Goal: Task Accomplishment & Management: Manage account settings

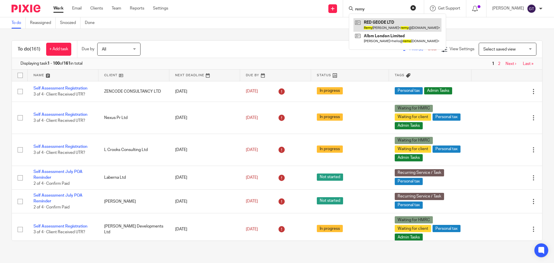
type input "remy"
click at [388, 21] on link at bounding box center [398, 24] width 88 height 13
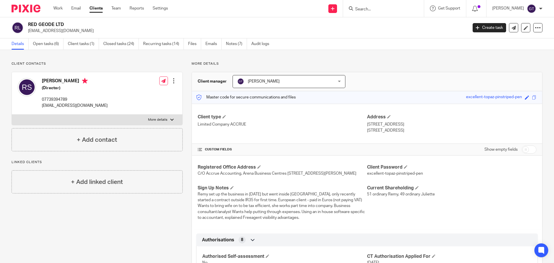
drag, startPoint x: 56, startPoint y: 81, endPoint x: 78, endPoint y: 83, distance: 22.1
click at [78, 83] on h4 "Remy Schneider" at bounding box center [75, 81] width 66 height 7
copy h4 "Schneider"
drag, startPoint x: 42, startPoint y: 105, endPoint x: 81, endPoint y: 109, distance: 38.8
click at [81, 109] on div "Remy Schneider (Director) 07739394789 remy@redgeode.com" at bounding box center [63, 93] width 90 height 36
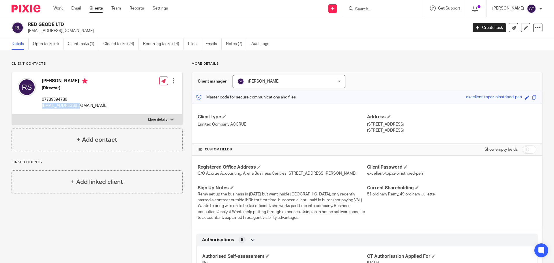
copy p "[EMAIL_ADDRESS][DOMAIN_NAME]"
click at [46, 109] on div "Remy Schneider (Director) 07739394789 remy@redgeode.com" at bounding box center [63, 93] width 90 height 36
drag, startPoint x: 43, startPoint y: 106, endPoint x: 98, endPoint y: 106, distance: 55.1
click at [98, 106] on div "Remy Schneider (Director) 07739394789 remy@redgeode.com Edit contact Create cli…" at bounding box center [97, 93] width 171 height 42
copy p "[EMAIL_ADDRESS][DOMAIN_NAME]"
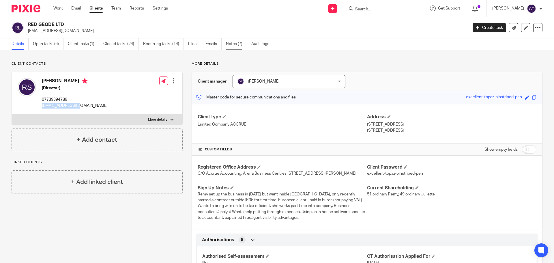
click at [237, 42] on link "Notes (7)" at bounding box center [236, 43] width 21 height 11
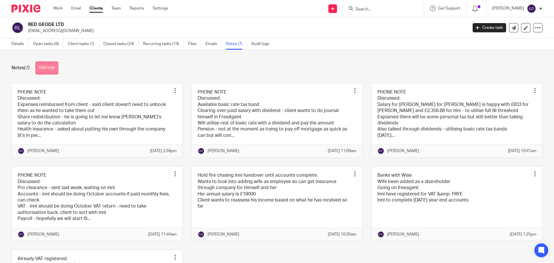
click at [44, 65] on button "Add note" at bounding box center [47, 67] width 23 height 13
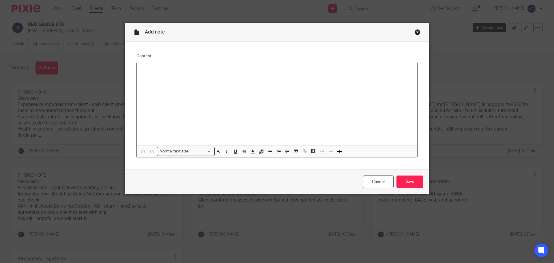
click at [218, 87] on div at bounding box center [277, 103] width 281 height 83
click at [269, 152] on icon "button" at bounding box center [270, 151] width 5 height 5
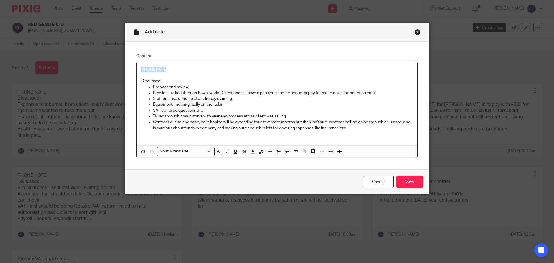
drag, startPoint x: 164, startPoint y: 69, endPoint x: 98, endPoint y: 67, distance: 65.8
click at [98, 67] on div "Add note Content PHONE NOTE Discussed: Pre year end review; Pension - talked th…" at bounding box center [277, 131] width 554 height 263
click at [399, 178] on input "Save" at bounding box center [410, 181] width 27 height 12
